Goal: Check status

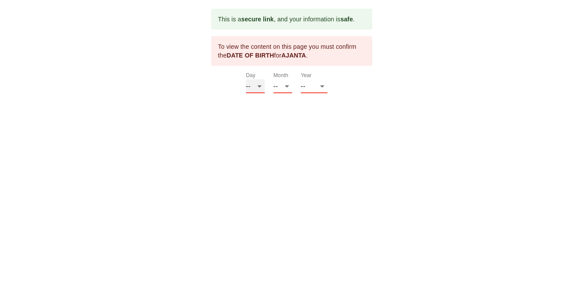
click at [258, 88] on select "-- 01 02 03 04 05 06 07 08 09 10 11 12 13 14 15 16 17 18 19 20 21 22 23 24 25 2…" at bounding box center [255, 86] width 19 height 14
select select "04"
click at [246, 79] on select "-- 01 02 03 04 05 06 07 08 09 10 11 12 13 14 15 16 17 18 19 20 21 22 23 24 25 2…" at bounding box center [255, 86] width 19 height 14
click at [286, 87] on select "-- 01 02 03 04 05 06 07 08 09 10 11 12" at bounding box center [282, 86] width 19 height 14
select select "07"
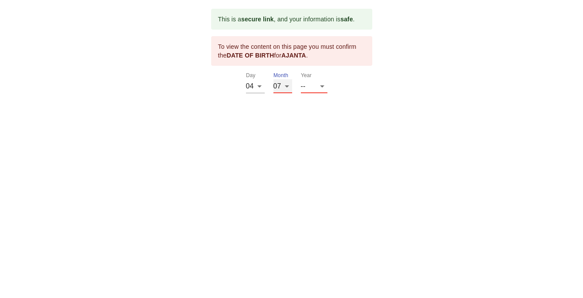
click at [273, 79] on select "-- 01 02 03 04 05 06 07 08 09 10 11 12" at bounding box center [282, 86] width 19 height 14
click at [316, 88] on select "-- 2025 2024 2023 2022 2021 2020 2019 2018 2017 2016 2015 2014 2013 2012 2011 2…" at bounding box center [314, 86] width 27 height 14
select select "1964"
click at [301, 93] on select "-- 2025 2024 2023 2022 2021 2020 2019 2018 2017 2016 2015 2014 2013 2012 2011 2…" at bounding box center [314, 86] width 27 height 14
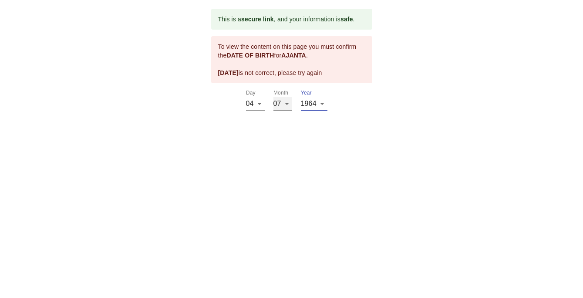
click at [289, 105] on select "-- 01 02 03 04 05 06 07 08 09 10 11 12" at bounding box center [282, 104] width 19 height 14
select select "04"
click at [273, 97] on select "-- 01 02 03 04 05 06 07 08 09 10 11 12" at bounding box center [282, 104] width 19 height 14
click at [262, 101] on select "-- 01 02 03 04 05 06 07 08 09 10 11 12 13 14 15 16 17 18 19 20 21 22 23 24 25 2…" at bounding box center [255, 104] width 19 height 14
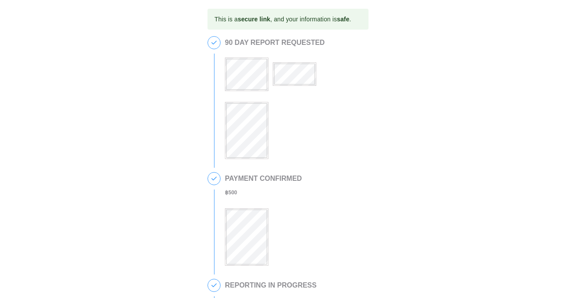
scroll to position [241, 0]
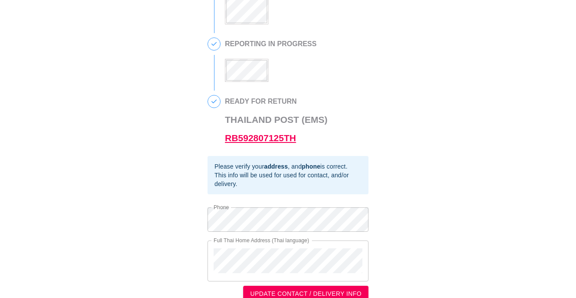
click at [249, 141] on link "RB592807125TH" at bounding box center [260, 138] width 71 height 10
